Goal: Task Accomplishment & Management: Complete application form

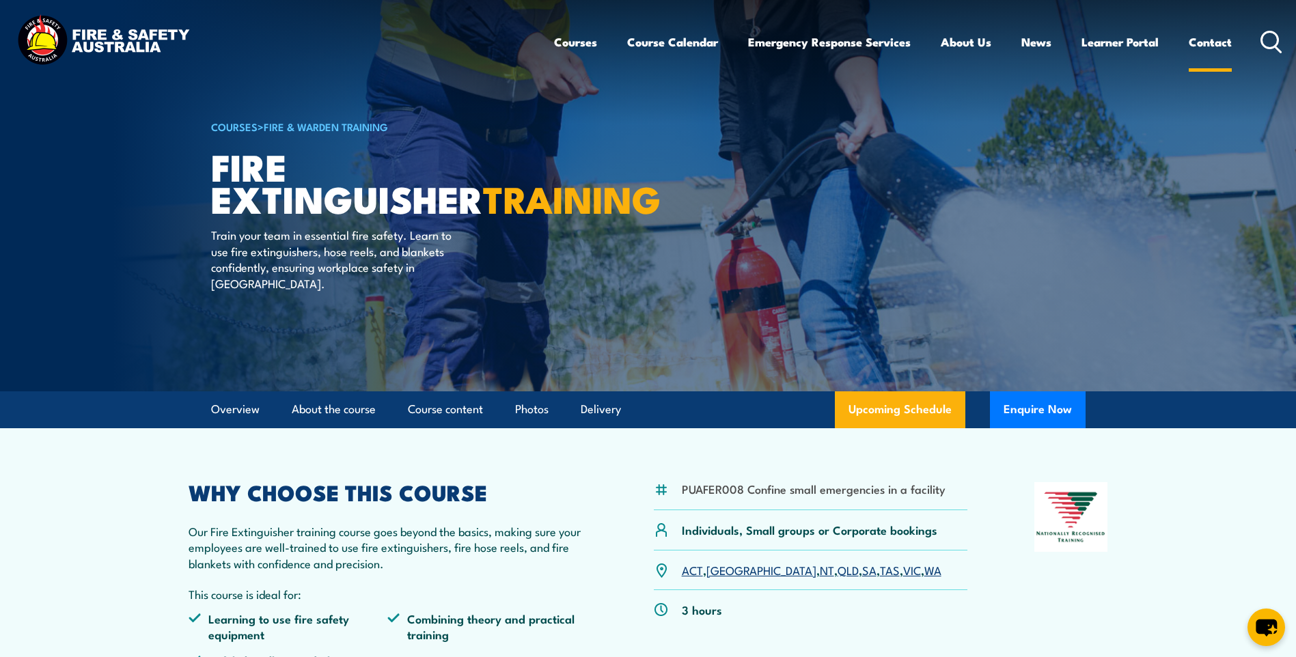
click at [1219, 42] on link "Contact" at bounding box center [1210, 42] width 43 height 36
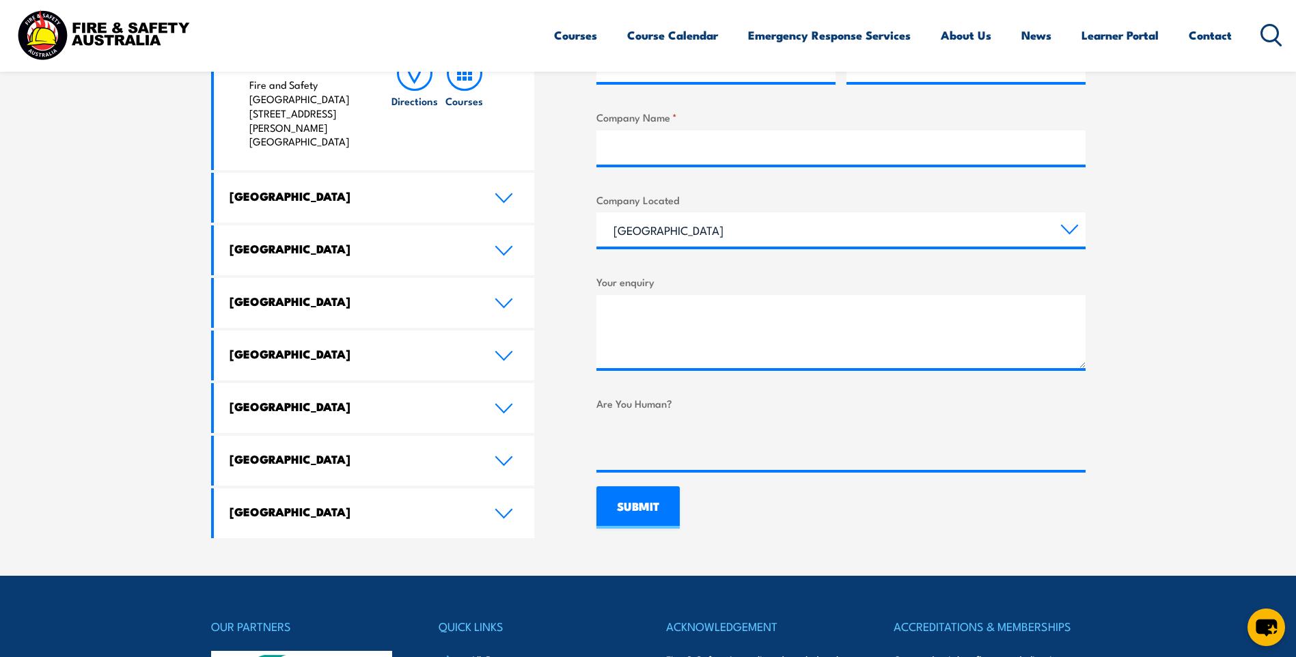
scroll to position [683, 0]
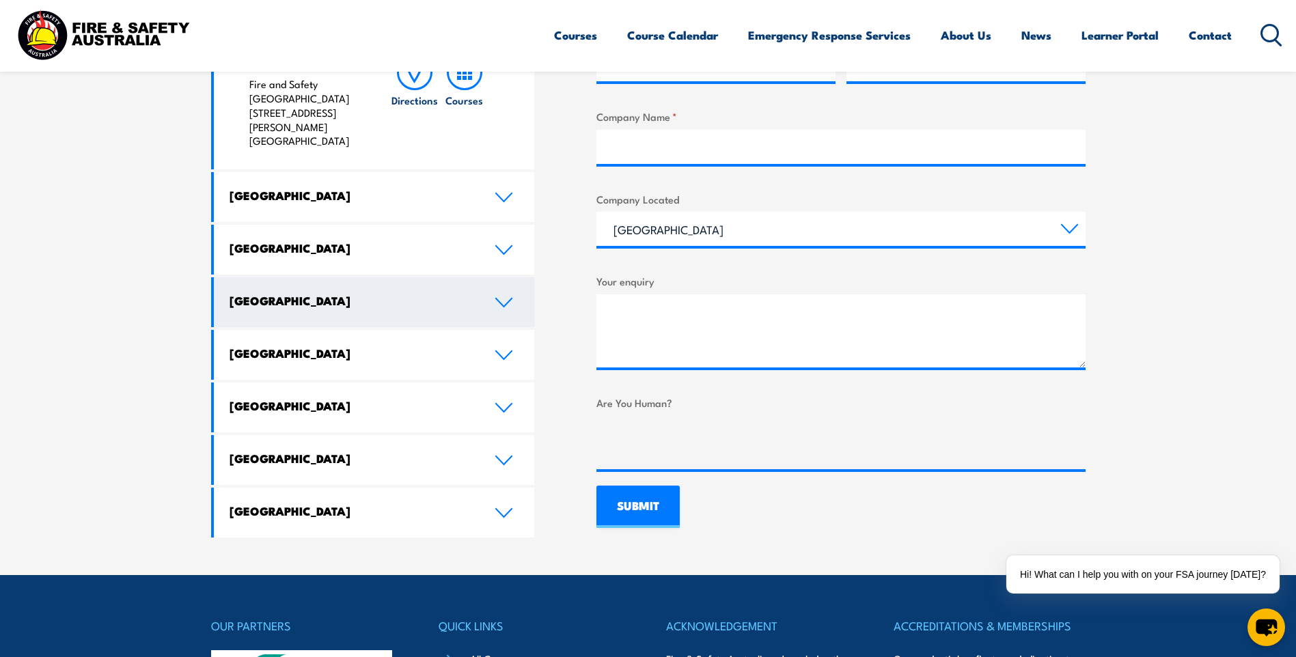
click at [368, 293] on h4 "Western Australia" at bounding box center [352, 300] width 245 height 15
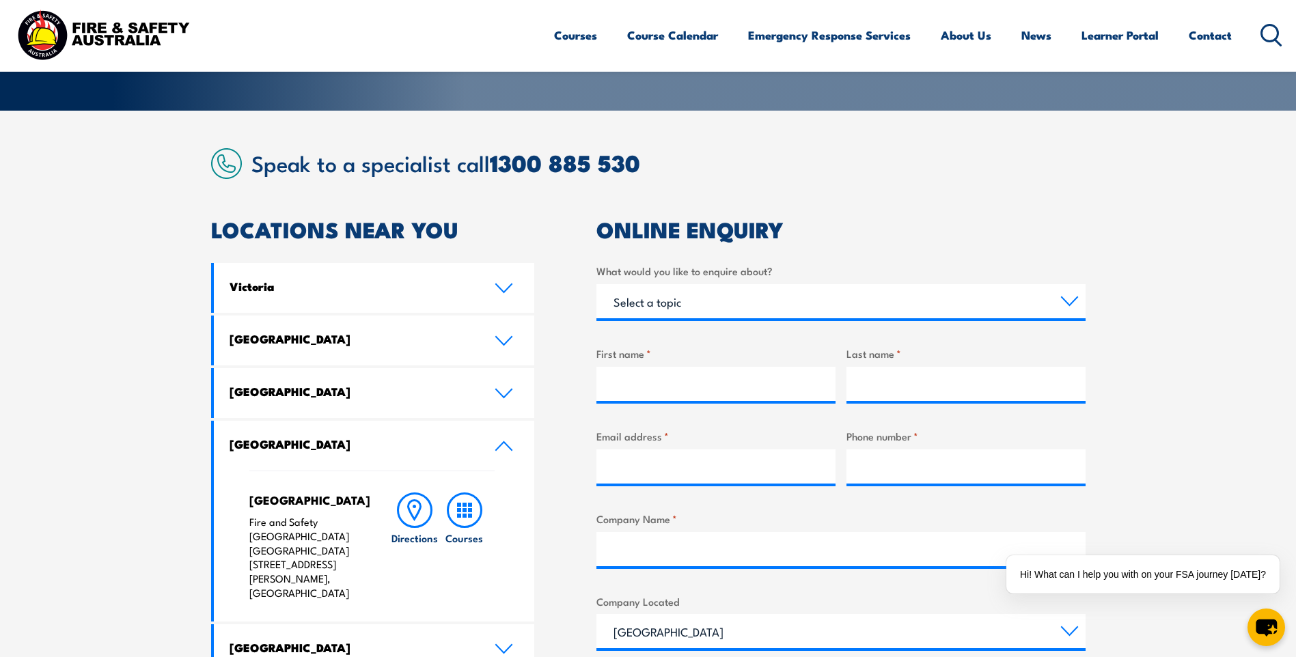
scroll to position [273, 0]
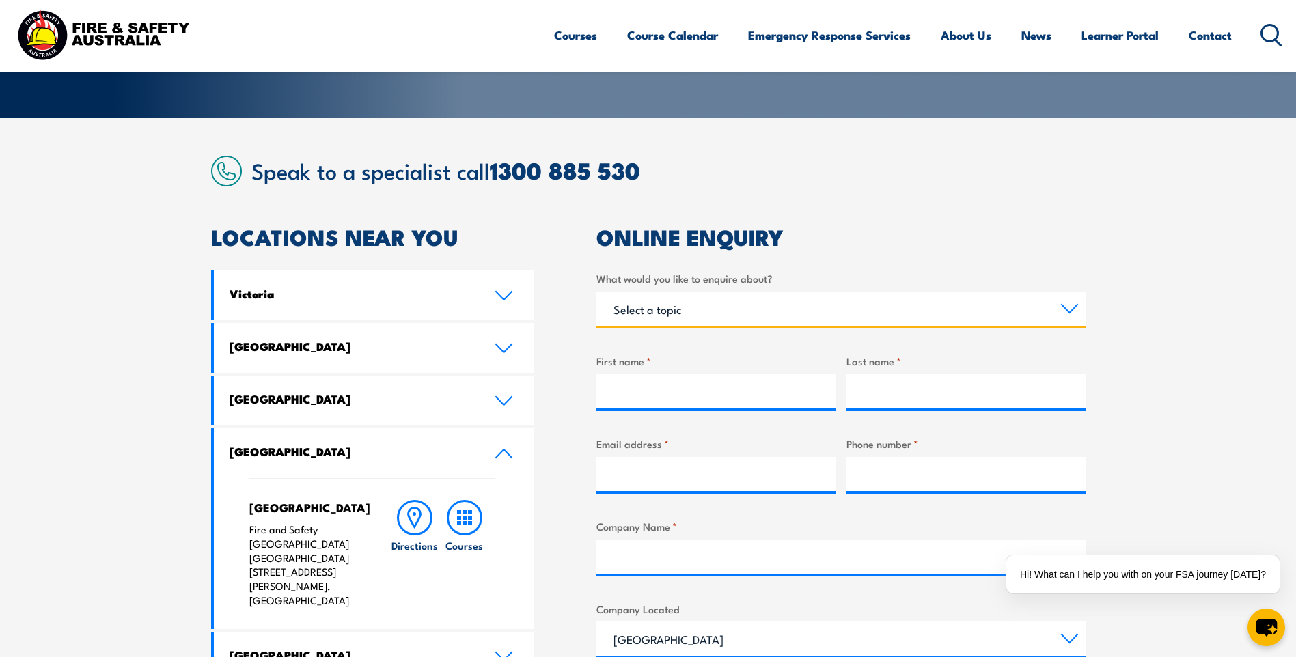
click at [1073, 305] on select "Select a topic Training Emergency Response Services General Enquiry" at bounding box center [840, 309] width 489 height 34
select select "Training"
click at [596, 292] on select "Select a topic Training Emergency Response Services General Enquiry" at bounding box center [840, 309] width 489 height 34
click at [1068, 305] on select "Select a topic Training Emergency Response Services General Enquiry" at bounding box center [840, 309] width 489 height 34
click at [596, 292] on select "Select a topic Training Emergency Response Services General Enquiry" at bounding box center [840, 309] width 489 height 34
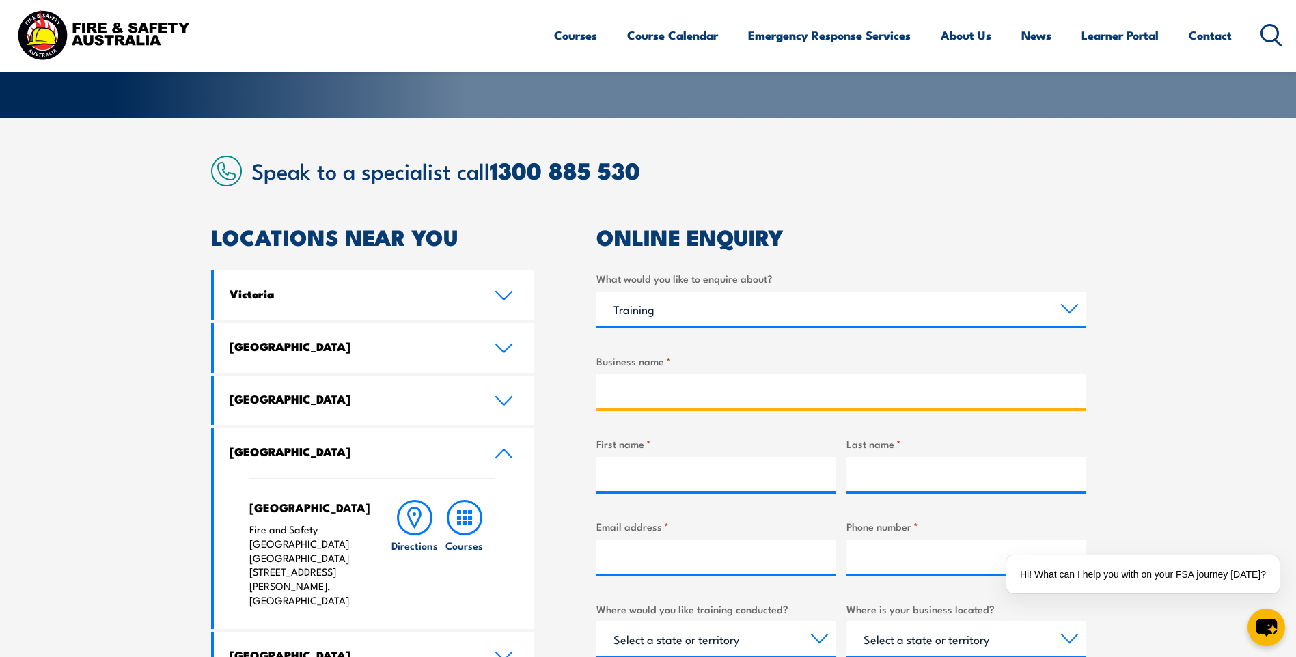
click at [606, 392] on input "Business name *" at bounding box center [840, 391] width 489 height 34
type input "Pipemakers"
type input "Brian"
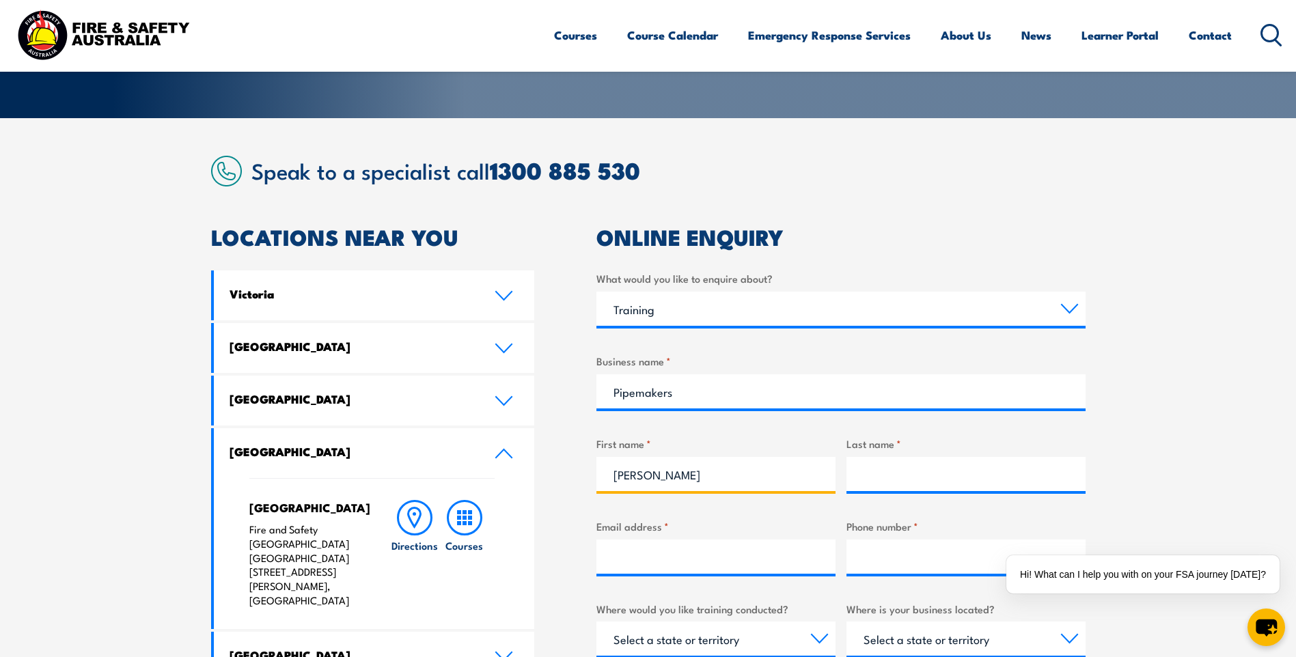
type input "Britz"
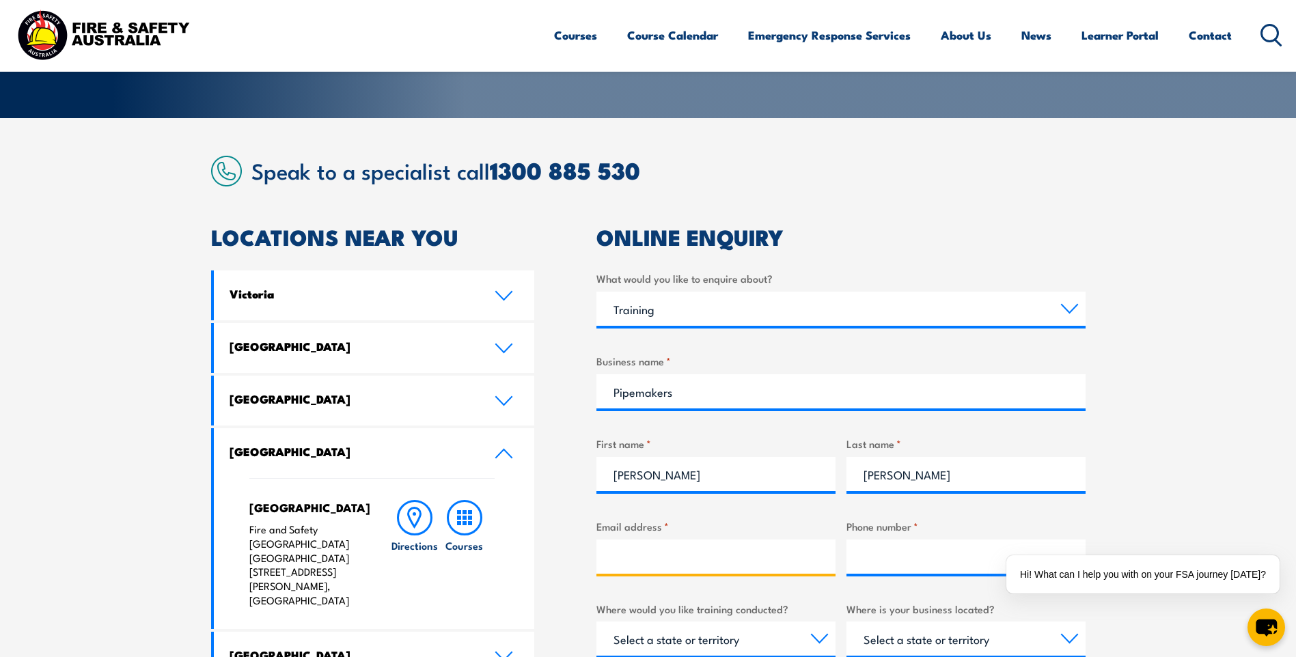
type input "brian.britz@pipemakers.com.au"
type input "0450711164"
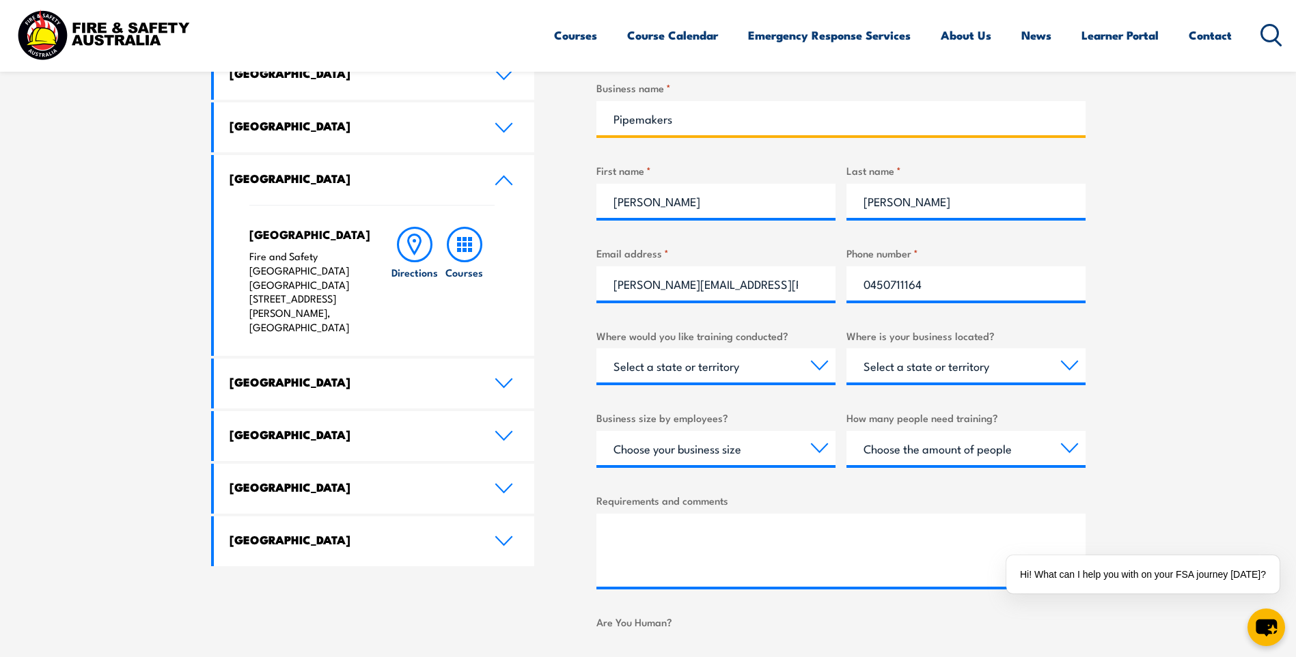
scroll to position [683, 0]
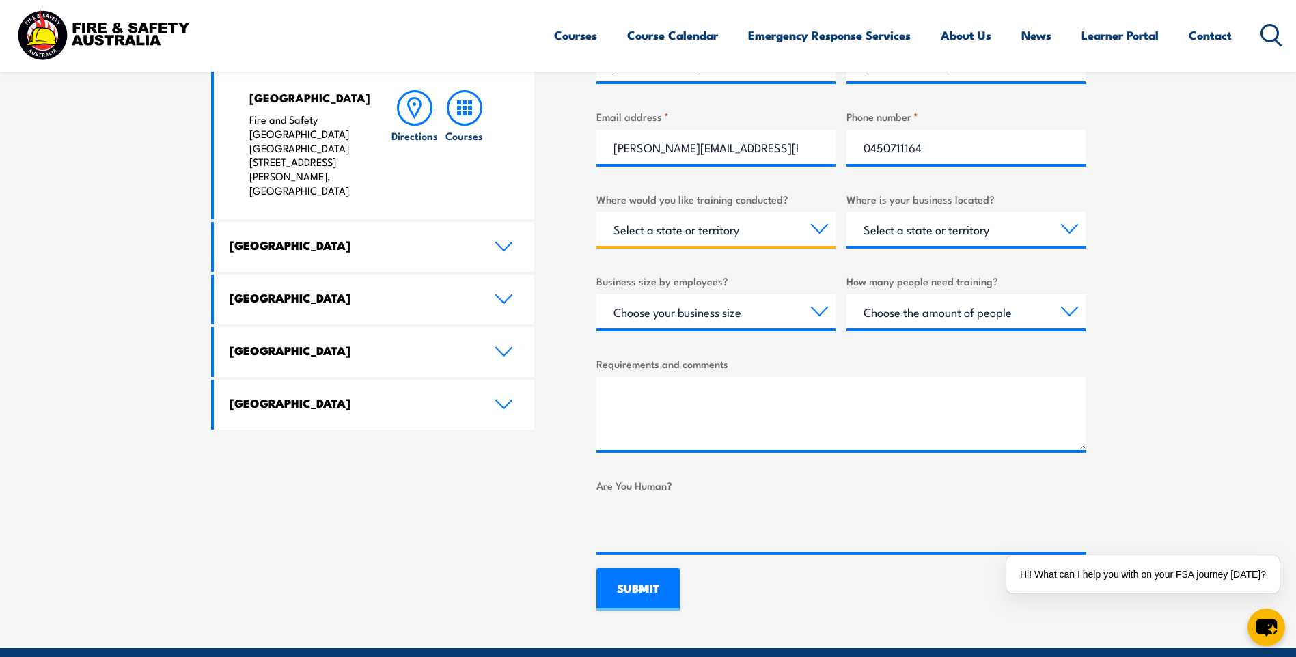
click at [821, 228] on select "Select a state or territory Nationally - multiple locations QLD NSW VIC SA ACT …" at bounding box center [715, 229] width 239 height 34
select select "WA"
click at [596, 212] on select "Select a state or territory Nationally - multiple locations QLD NSW VIC SA ACT …" at bounding box center [715, 229] width 239 height 34
click at [1071, 227] on select "Select a state or territory QLD NSW VIC SA ACT WA TAS NT" at bounding box center [965, 229] width 239 height 34
select select "WA"
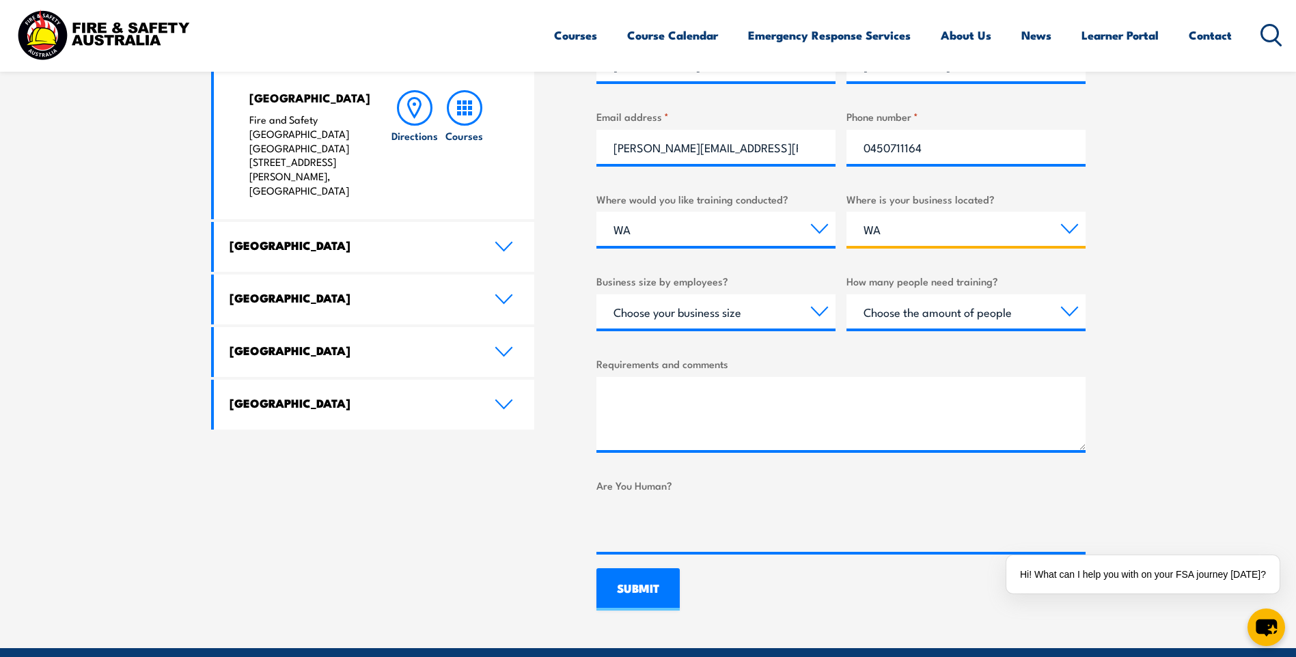
click at [846, 212] on select "Select a state or territory QLD NSW VIC SA ACT WA TAS NT" at bounding box center [965, 229] width 239 height 34
click at [817, 309] on select "Choose your business size 1 to 19 20 to 199 200+" at bounding box center [715, 311] width 239 height 34
select select "20 to 199"
click at [596, 294] on select "Choose your business size 1 to 19 20 to 199 200+" at bounding box center [715, 311] width 239 height 34
click at [1071, 307] on select "Choose the amount of people 1 to 4 5 to 19 20+" at bounding box center [965, 311] width 239 height 34
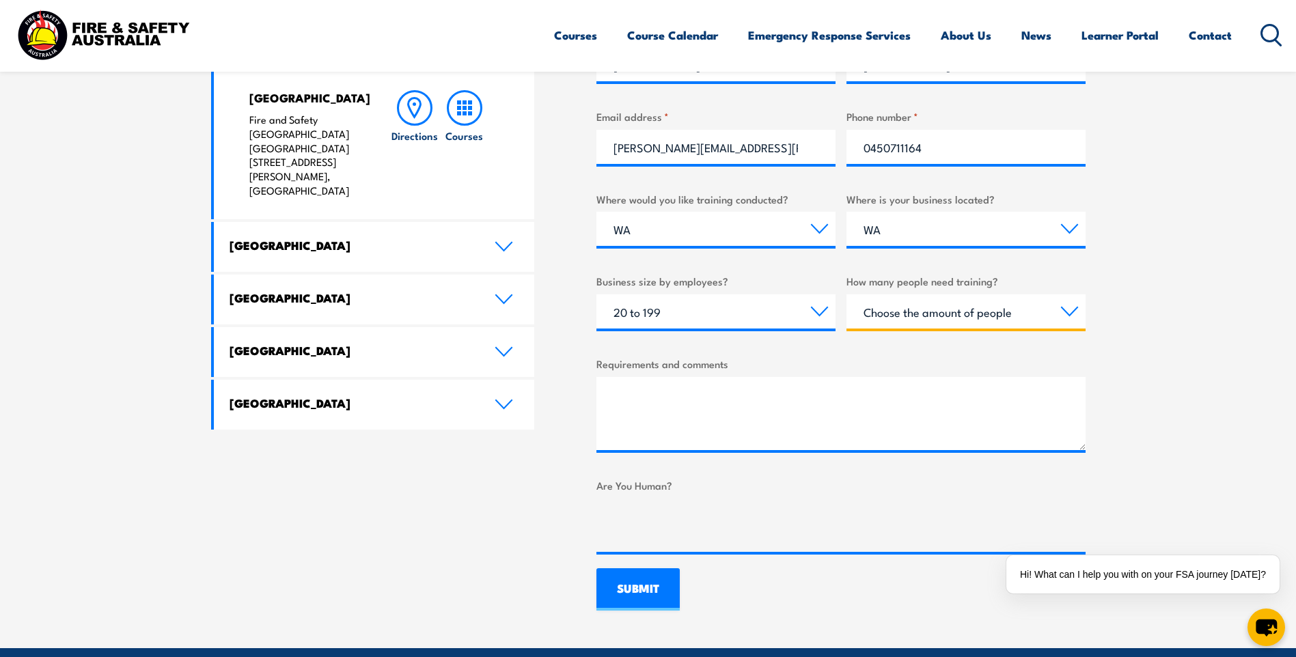
select select "1 to 4"
click at [846, 294] on select "Choose the amount of people 1 to 4 5 to 19 20+" at bounding box center [965, 311] width 239 height 34
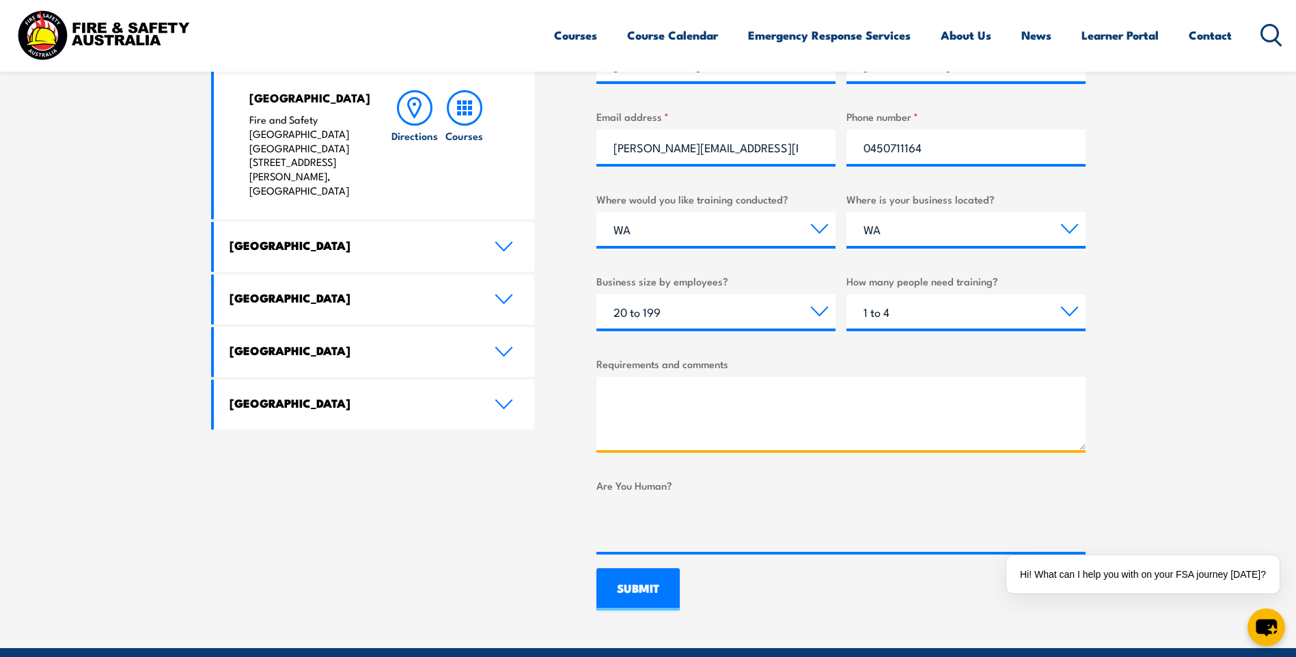
click at [611, 389] on textarea "Requirements and comments" at bounding box center [840, 413] width 489 height 73
type textarea "We are looking at training 4 persons as Fire and Evacuation Wardens"
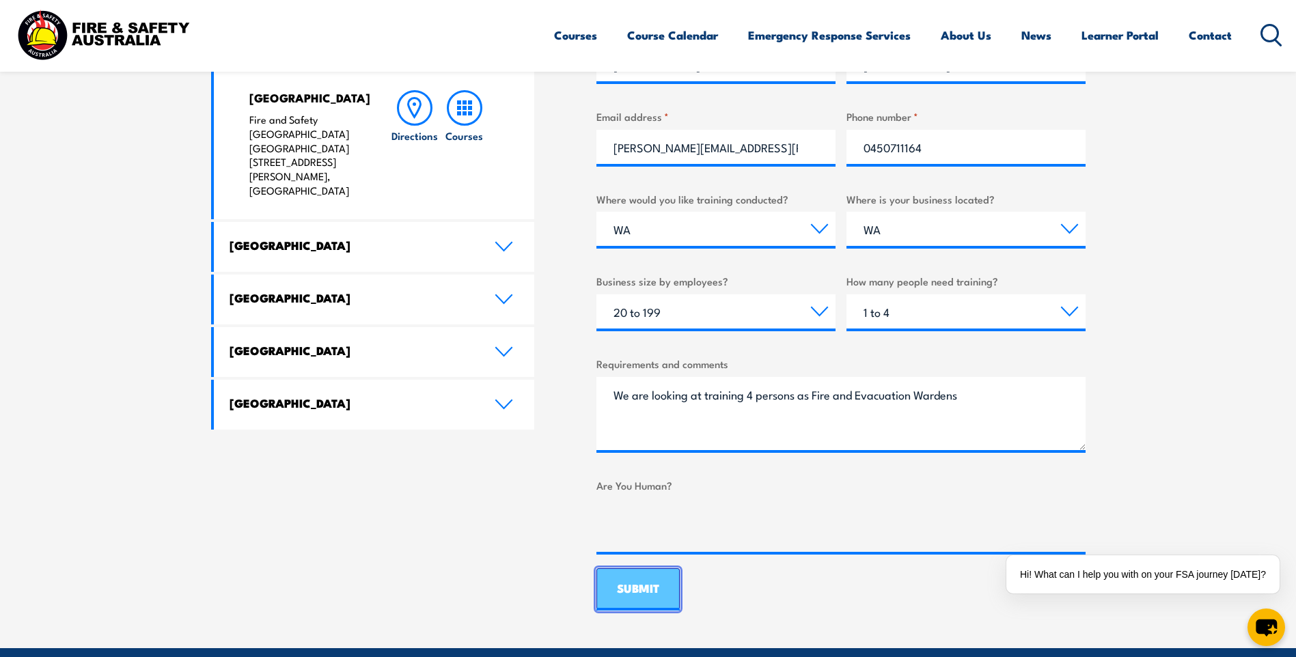
click at [641, 588] on input "SUBMIT" at bounding box center [637, 589] width 83 height 42
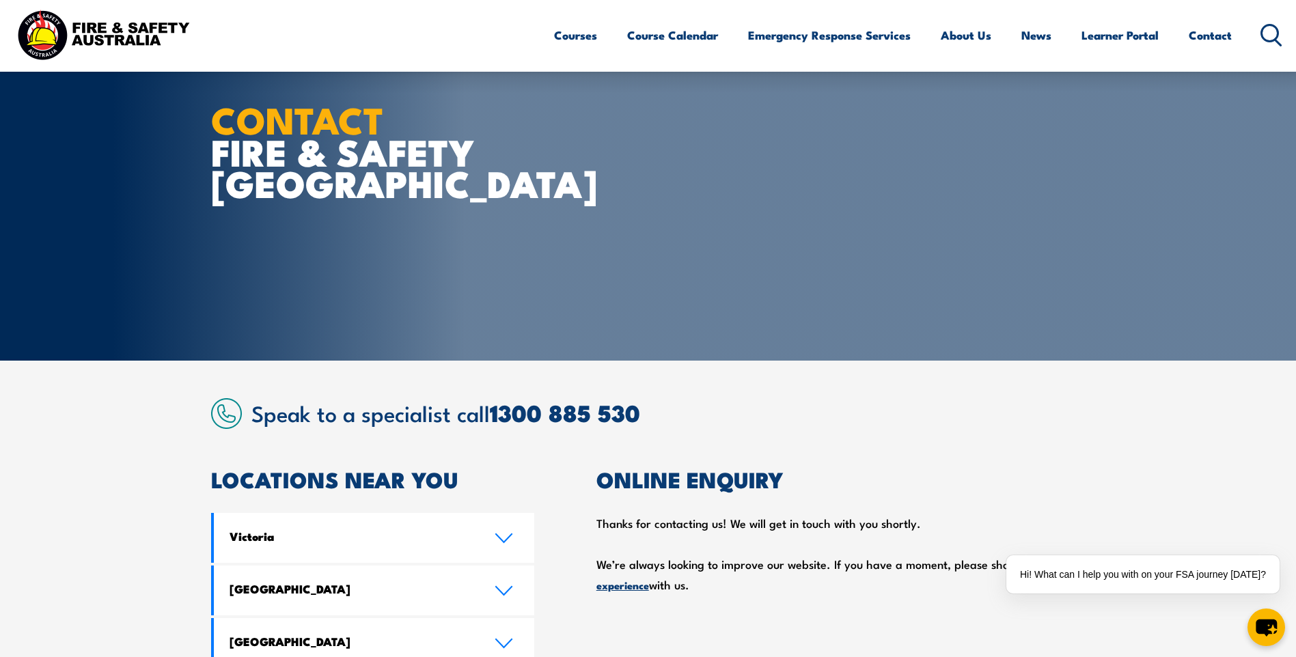
scroll to position [0, 0]
